Goal: Task Accomplishment & Management: Complete application form

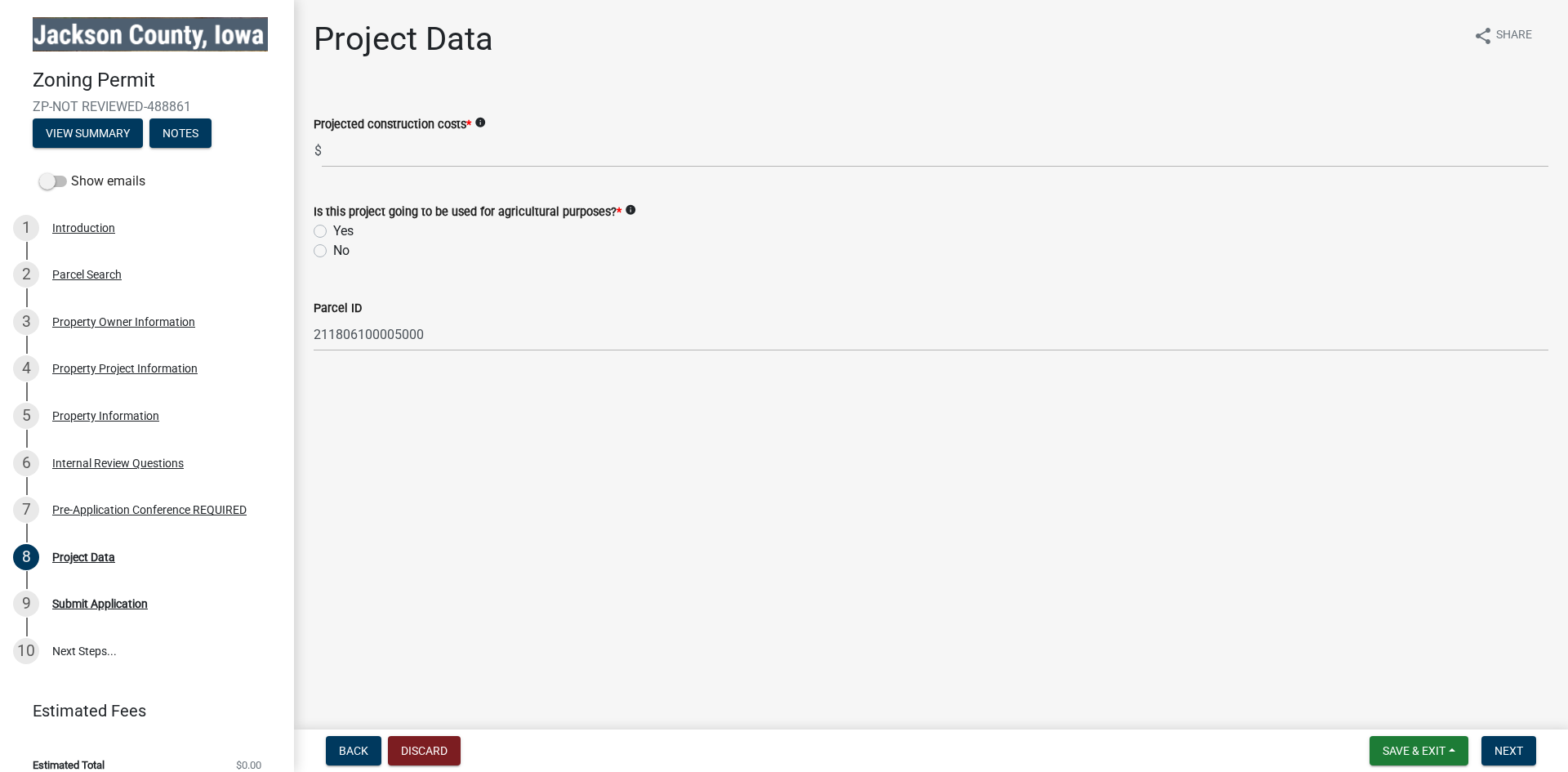
click at [333, 234] on label "Yes" at bounding box center [343, 231] width 21 height 20
click at [333, 232] on input "Yes" at bounding box center [338, 226] width 11 height 11
radio input "true"
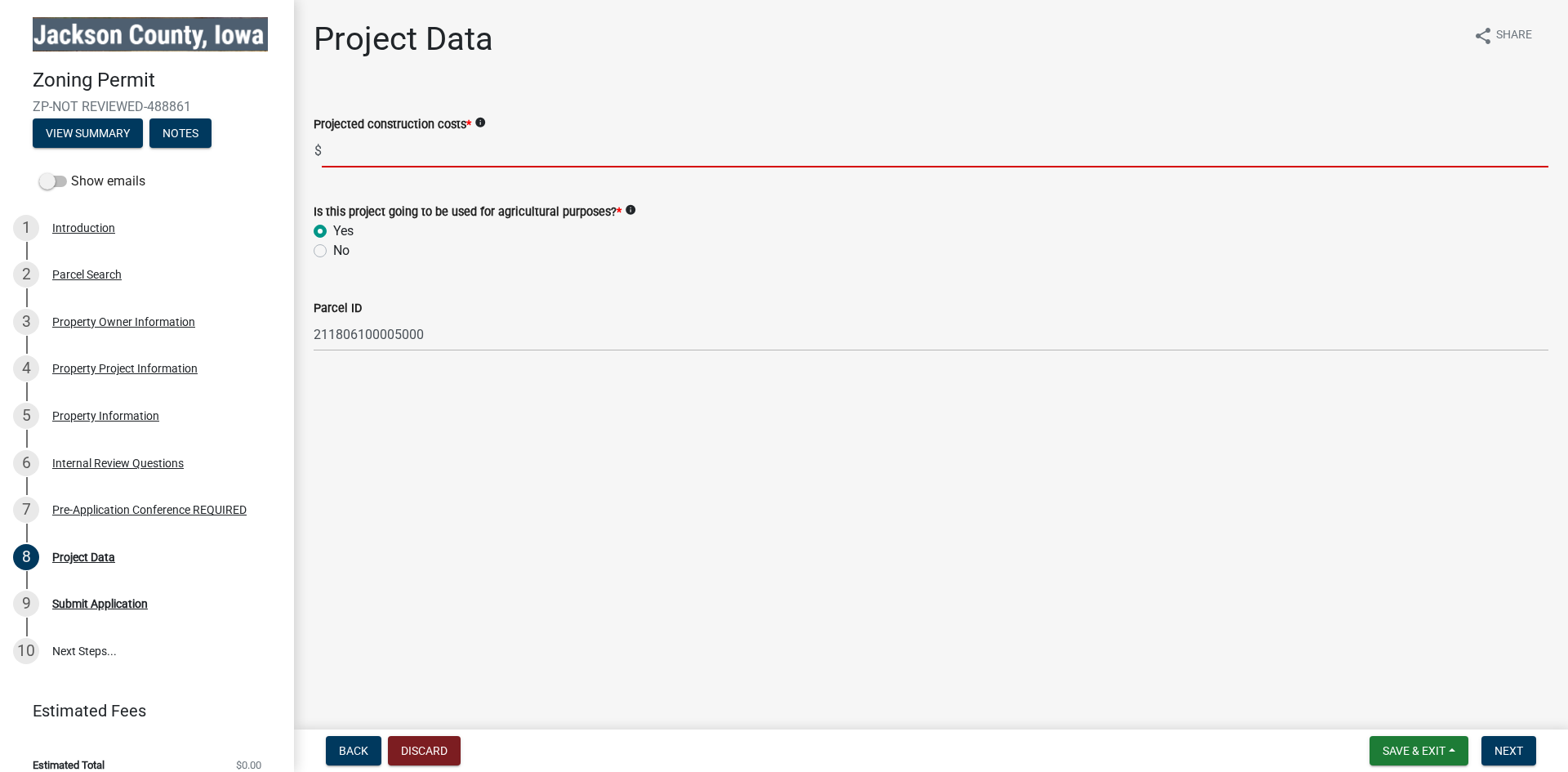
click at [344, 155] on input "text" at bounding box center [935, 151] width 1227 height 33
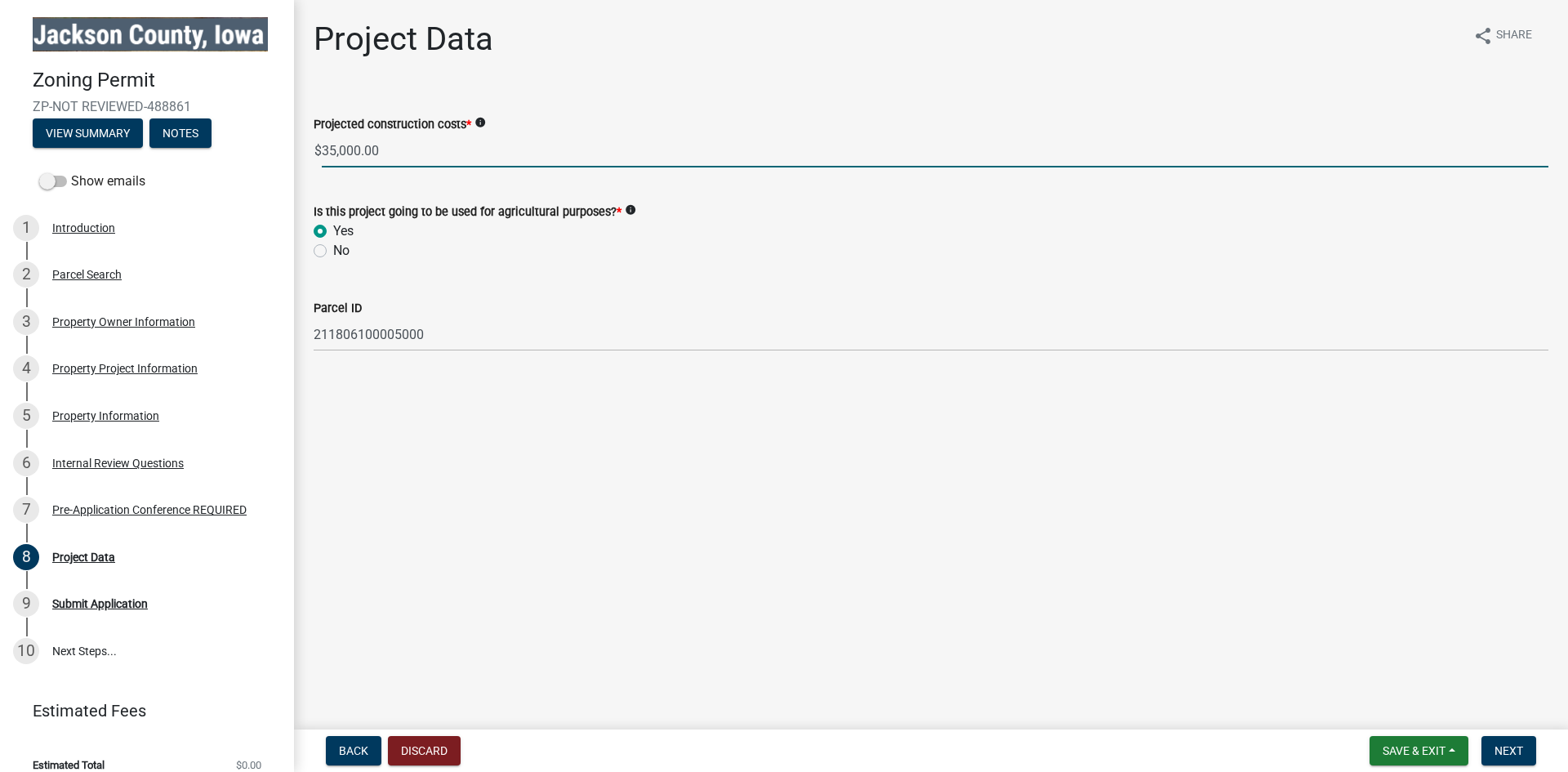
click at [327, 147] on input "35,000.00" at bounding box center [935, 151] width 1227 height 33
type input "45000"
click at [605, 393] on main "Project Data share Share Projected construction costs * info $ 45000 Is this pr…" at bounding box center [931, 361] width 1274 height 723
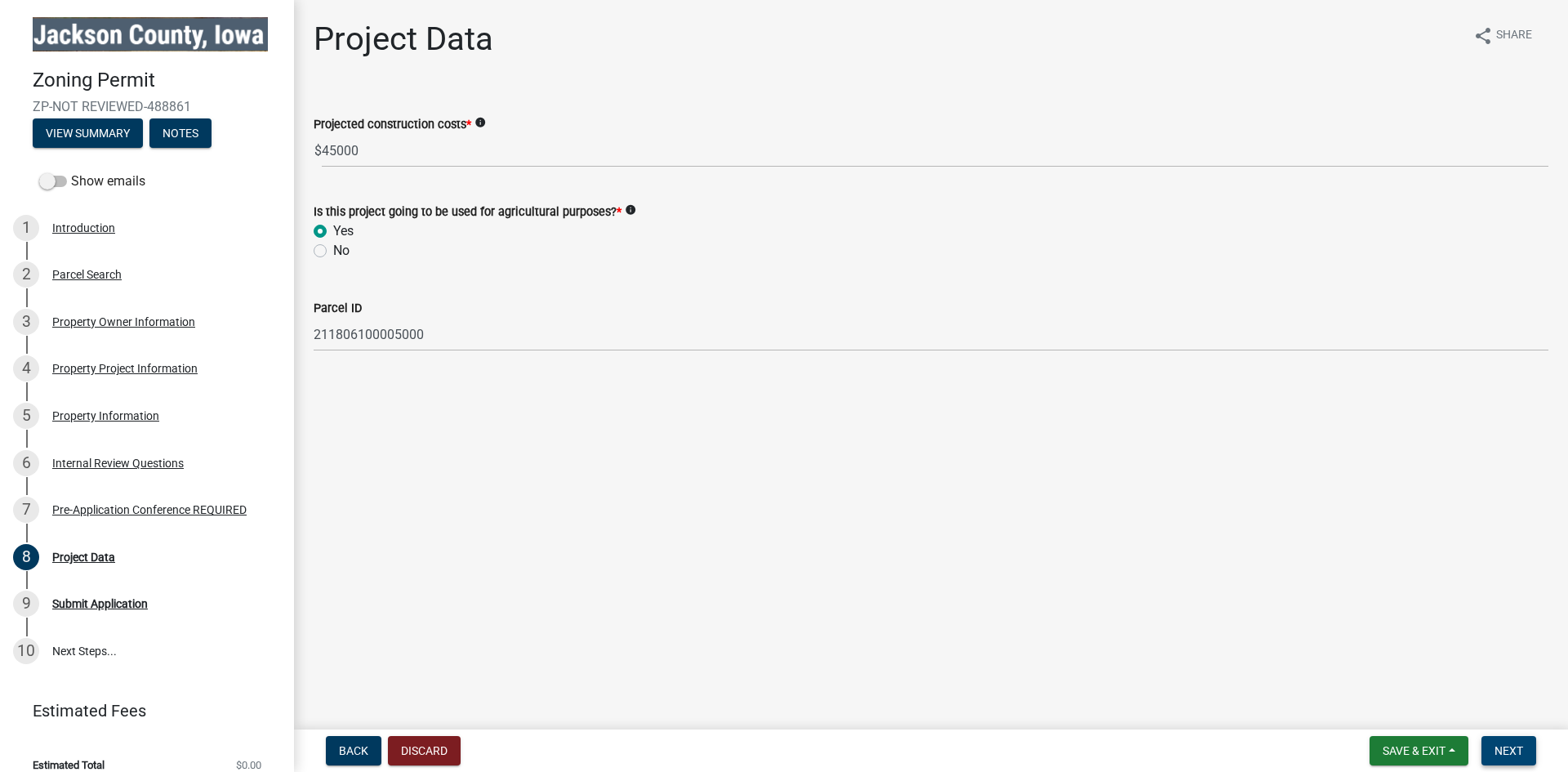
click at [1513, 751] on span "Next" at bounding box center [1508, 750] width 29 height 13
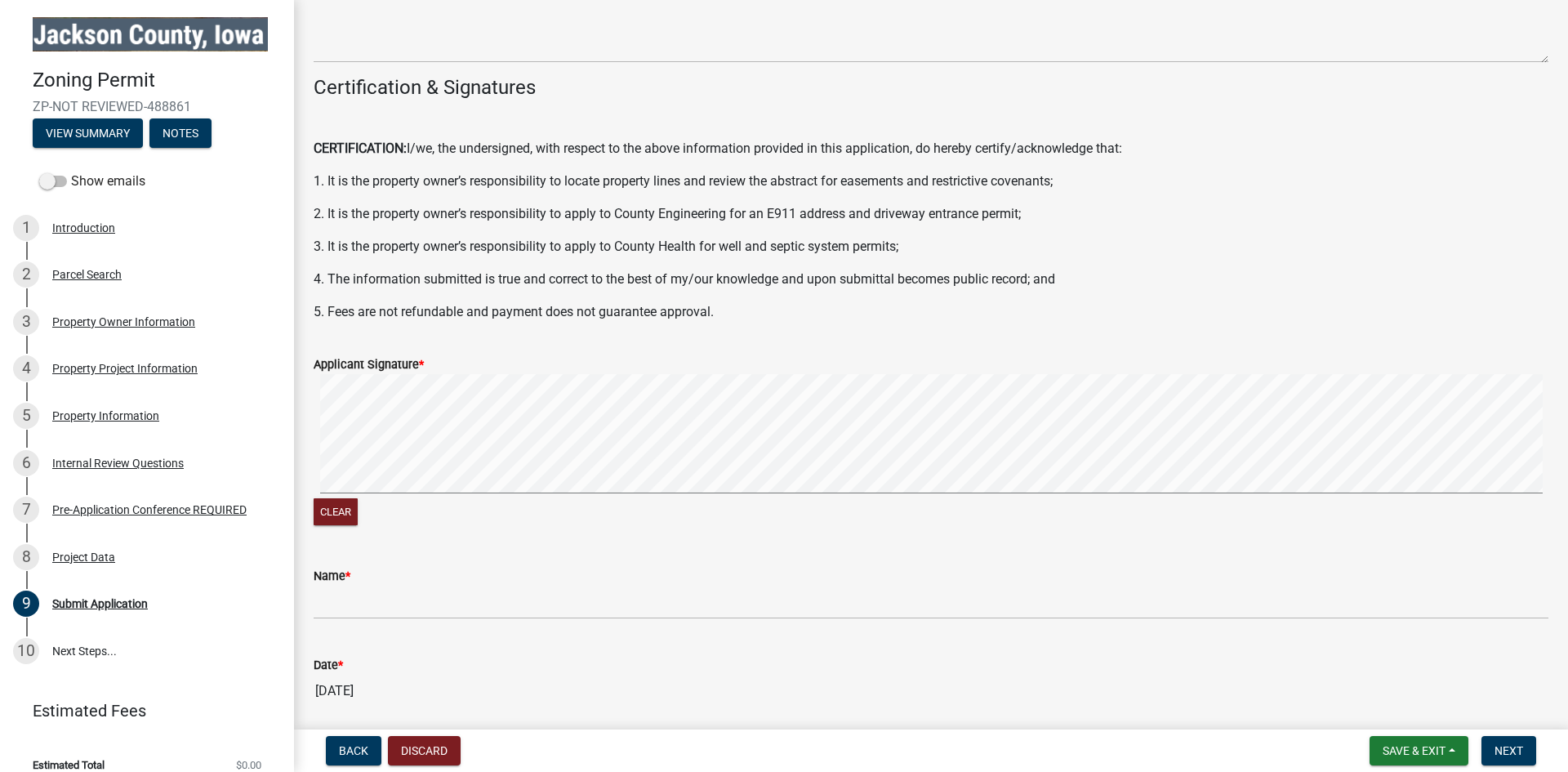
scroll to position [163, 0]
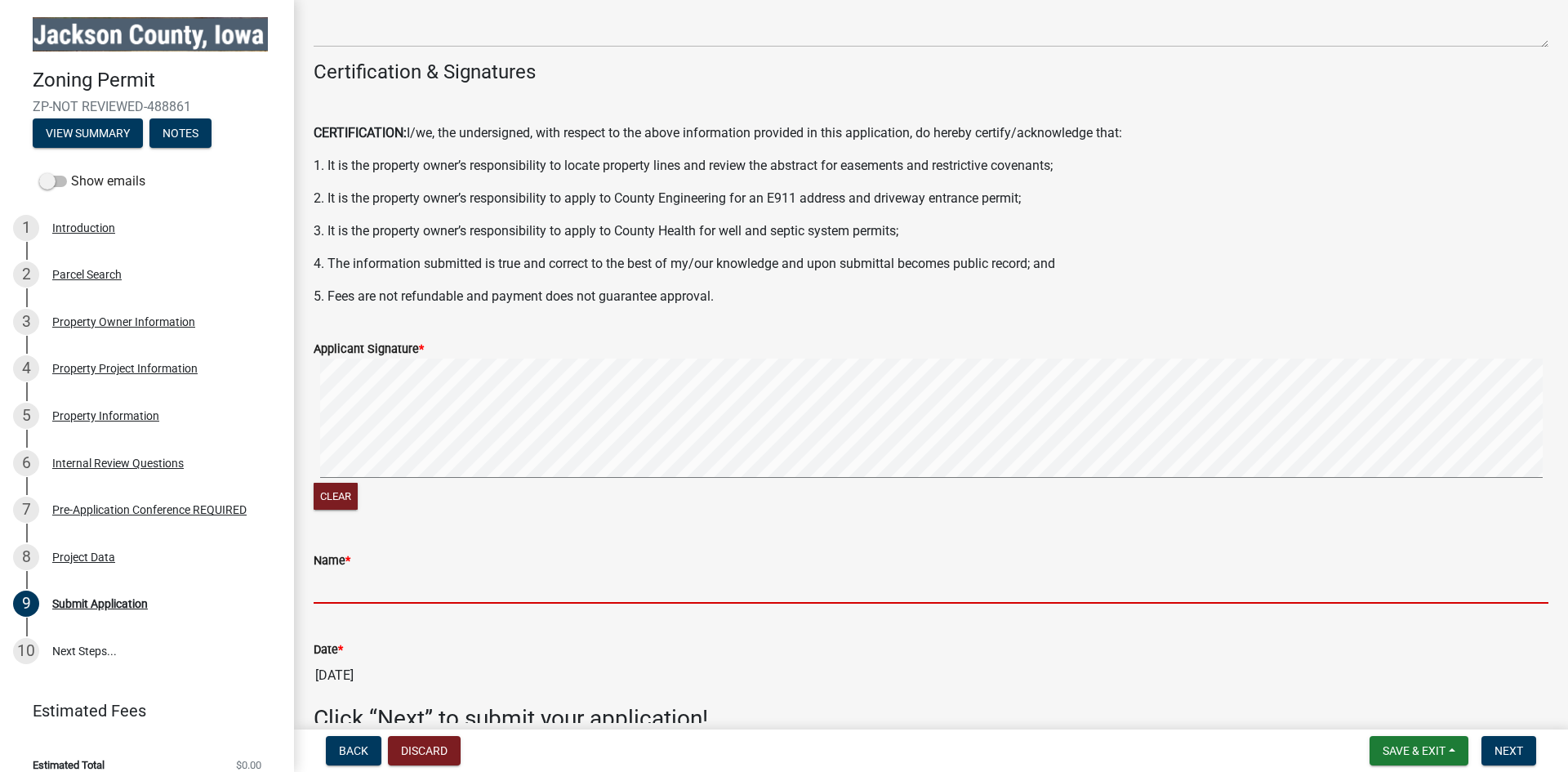
drag, startPoint x: 405, startPoint y: 575, endPoint x: 413, endPoint y: 572, distance: 8.5
click at [406, 575] on input "Name *" at bounding box center [931, 586] width 1235 height 33
type input "[PERSON_NAME]"
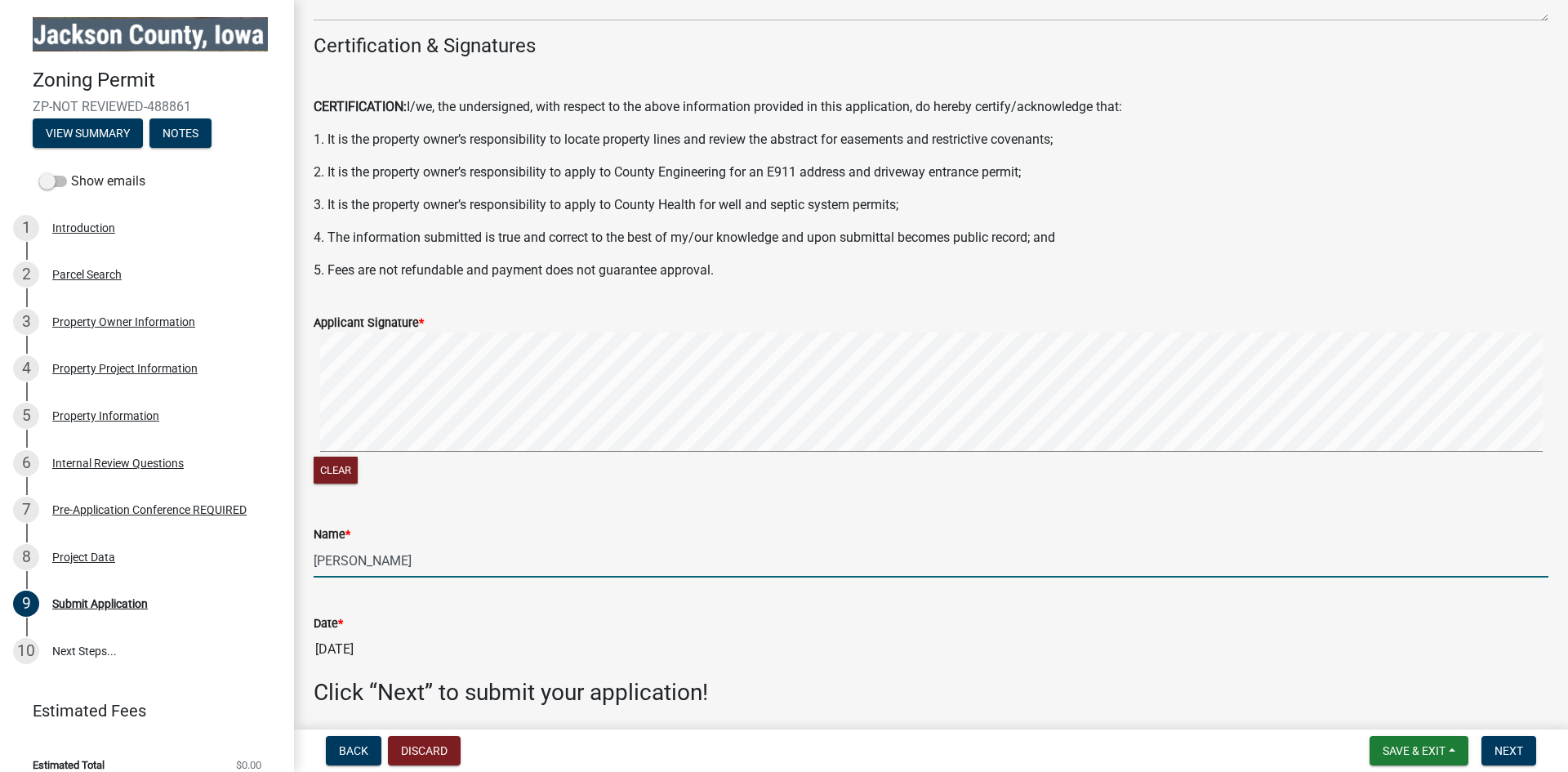
scroll to position [250, 0]
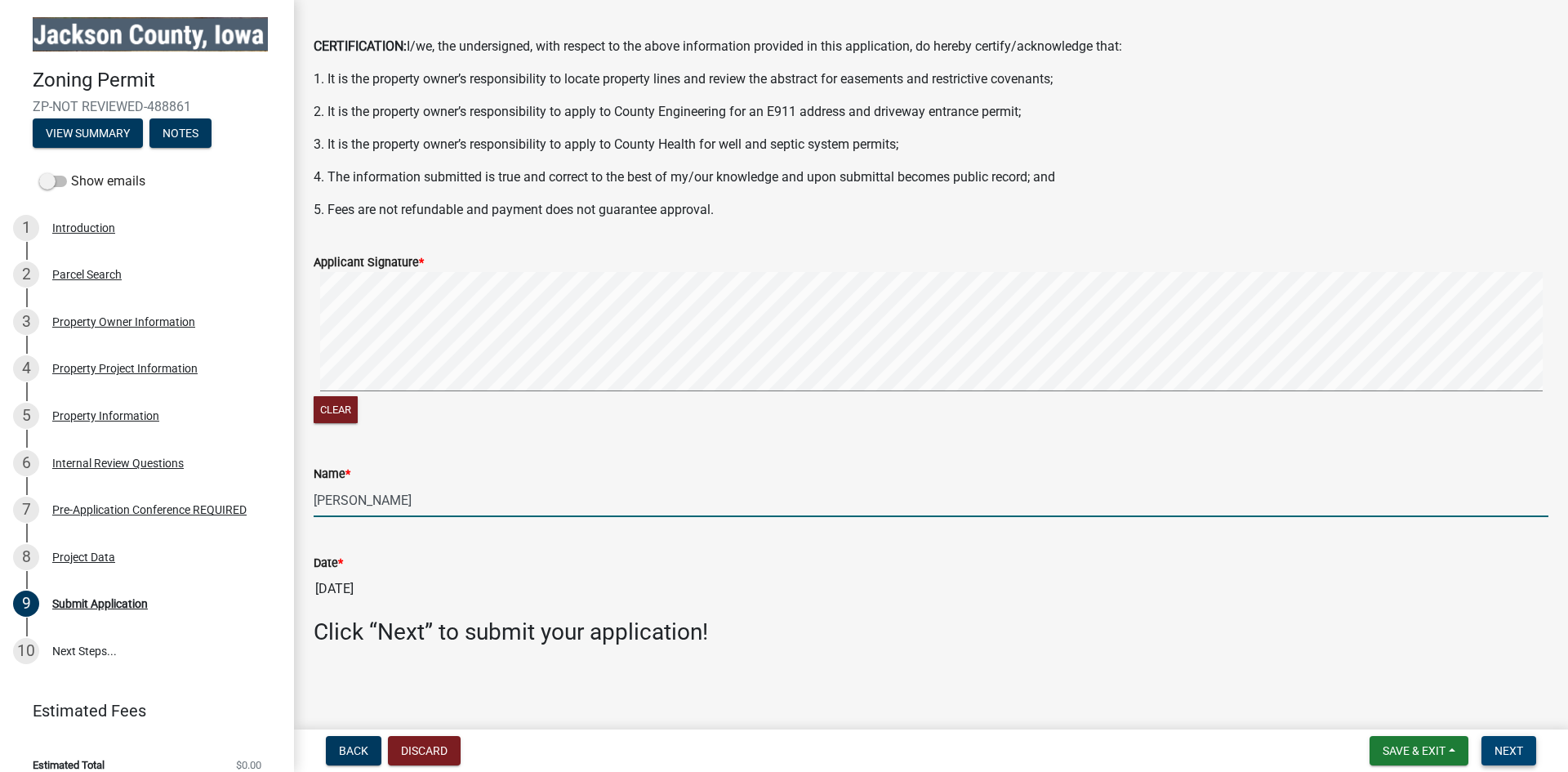
click at [1508, 750] on span "Next" at bounding box center [1508, 750] width 29 height 13
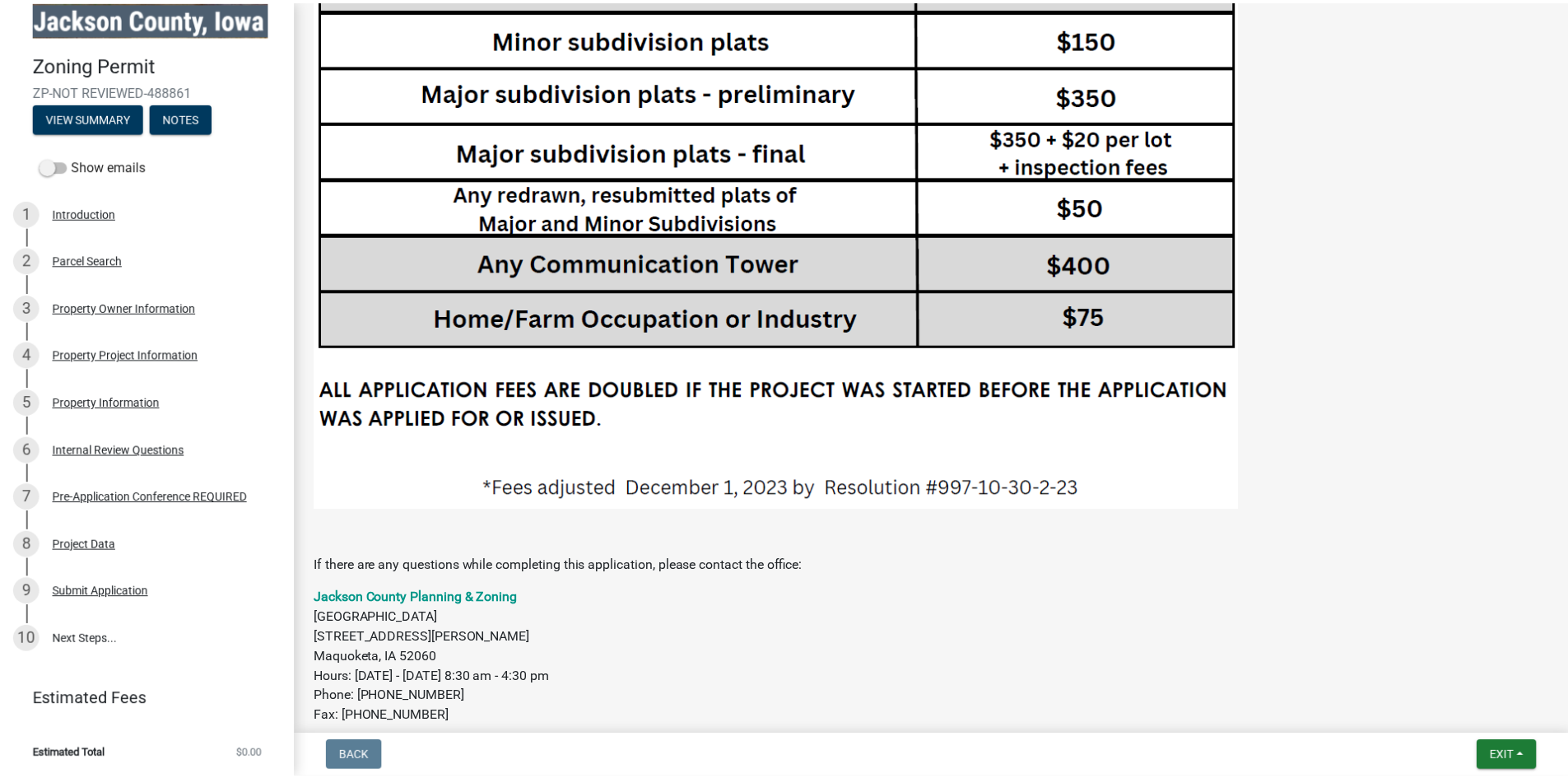
scroll to position [3589, 0]
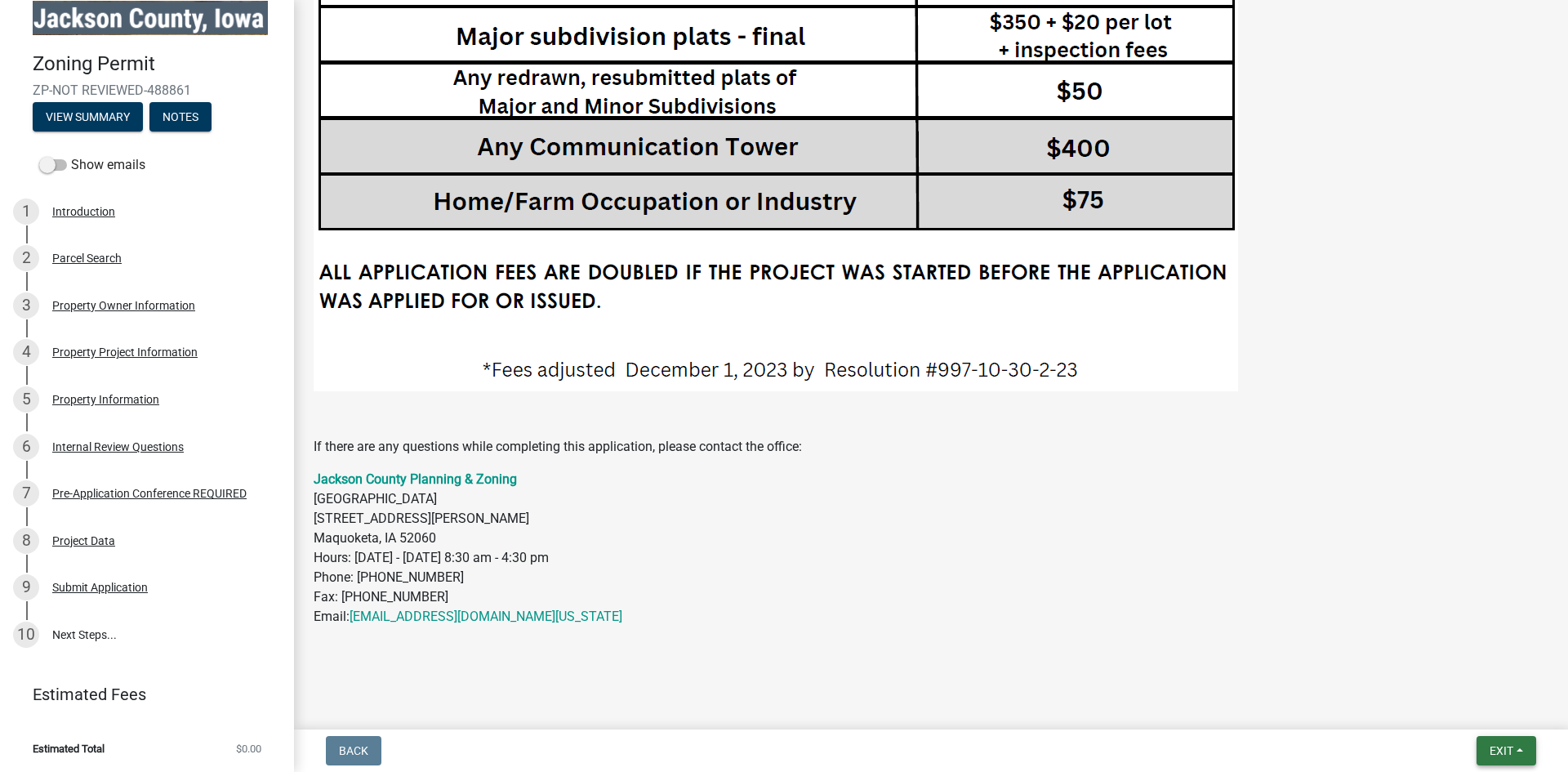
click at [1503, 741] on button "Exit" at bounding box center [1507, 750] width 60 height 29
click at [1442, 711] on button "Save & Exit" at bounding box center [1471, 707] width 131 height 39
